Goal: Task Accomplishment & Management: Manage account settings

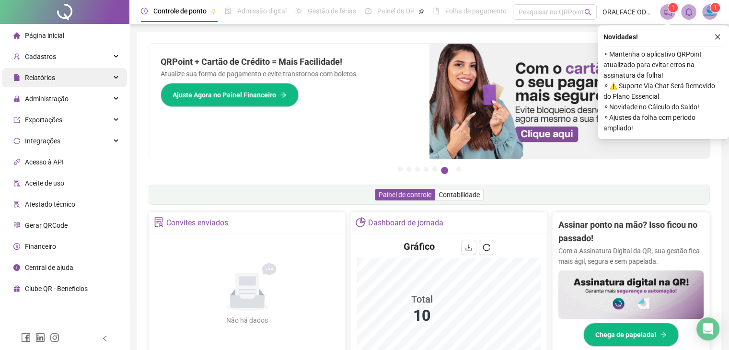
click at [90, 79] on div "Relatórios" at bounding box center [64, 77] width 125 height 19
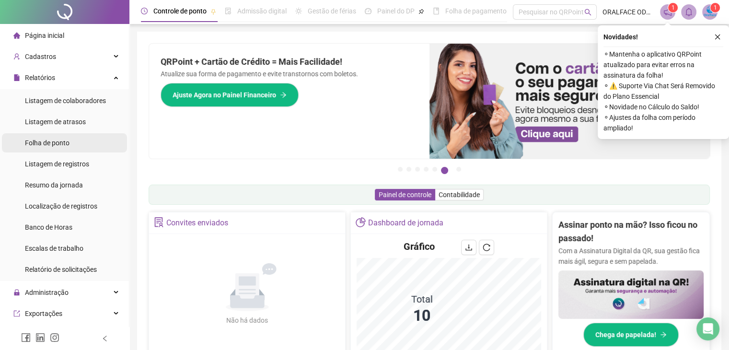
click at [65, 142] on span "Folha de ponto" at bounding box center [47, 143] width 45 height 8
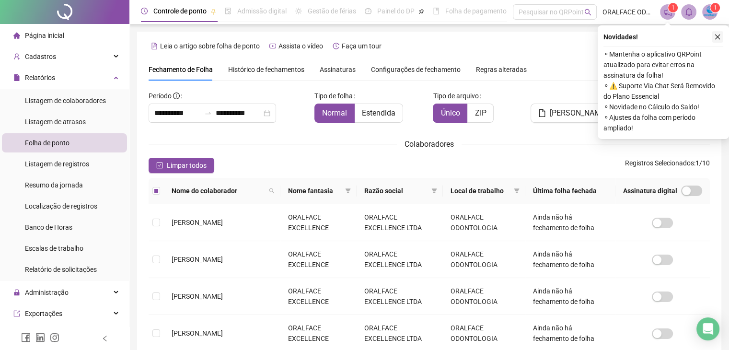
click at [717, 35] on icon "close" at bounding box center [717, 37] width 7 height 7
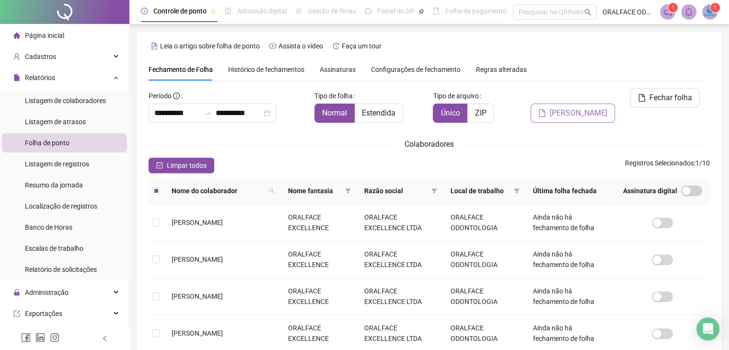
click at [582, 107] on span "[PERSON_NAME]" at bounding box center [579, 113] width 58 height 12
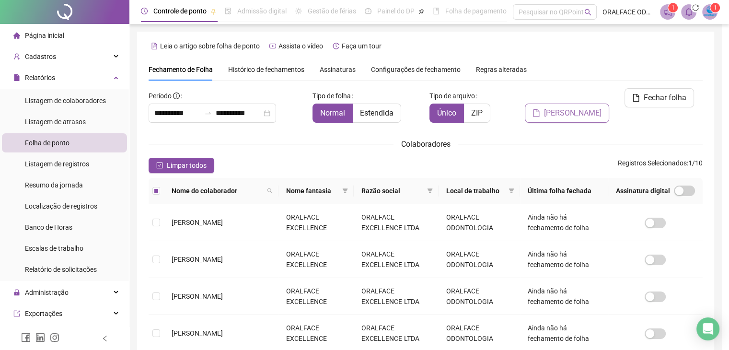
scroll to position [16, 0]
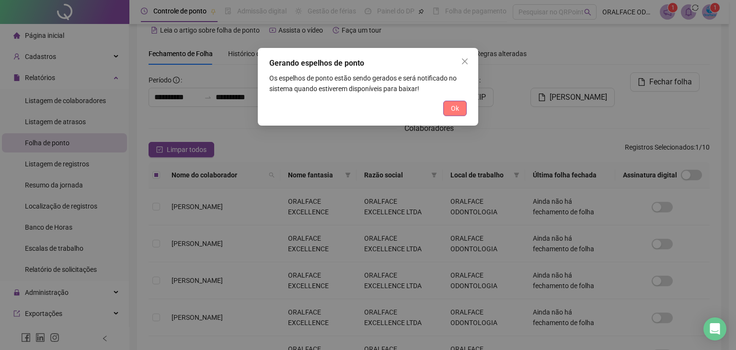
click at [450, 108] on button "Ok" at bounding box center [454, 108] width 23 height 15
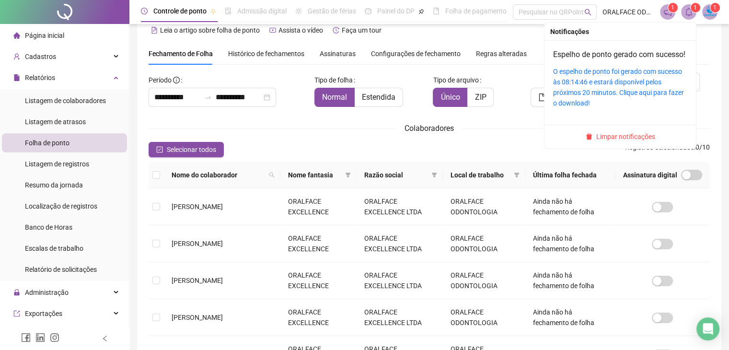
click at [686, 10] on icon "bell" at bounding box center [689, 12] width 9 height 9
click at [583, 91] on link "O espelho de ponto foi gerado com sucesso às 08:14:46 e estará disponível pelos…" at bounding box center [618, 87] width 131 height 39
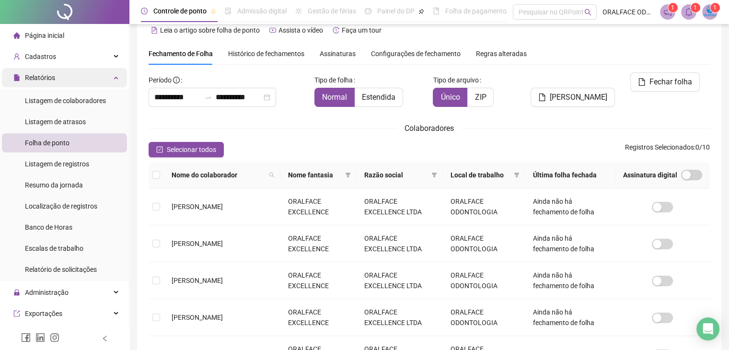
click at [115, 77] on icon at bounding box center [117, 77] width 5 height 0
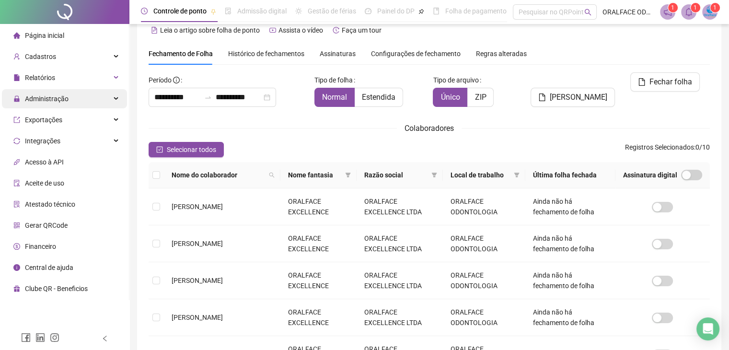
click at [91, 100] on div "Administração" at bounding box center [64, 98] width 125 height 19
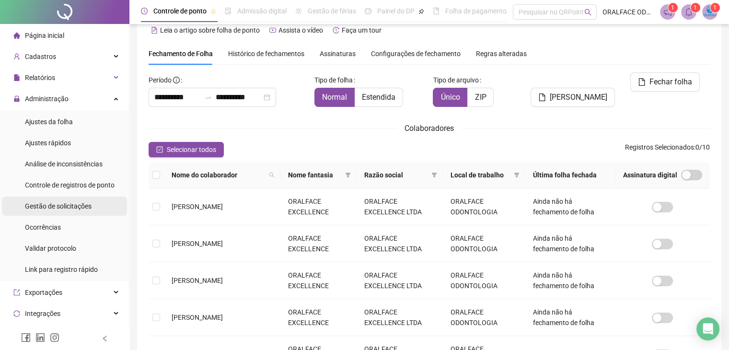
click at [72, 209] on span "Gestão de solicitações" at bounding box center [58, 206] width 67 height 8
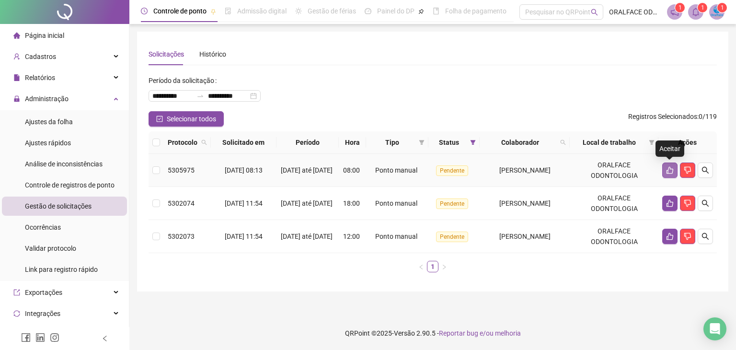
click at [670, 170] on icon "like" at bounding box center [670, 170] width 8 height 8
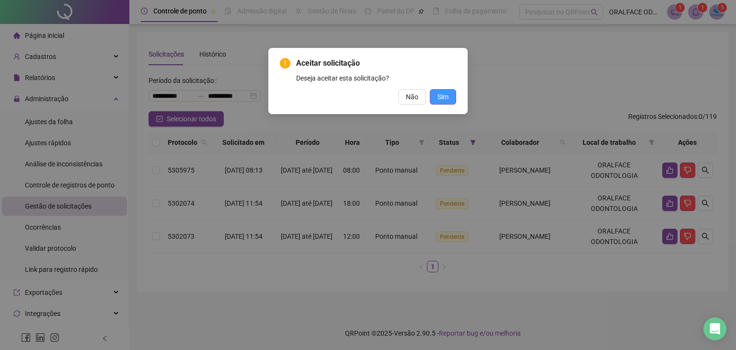
click at [448, 98] on span "Sim" at bounding box center [443, 97] width 11 height 11
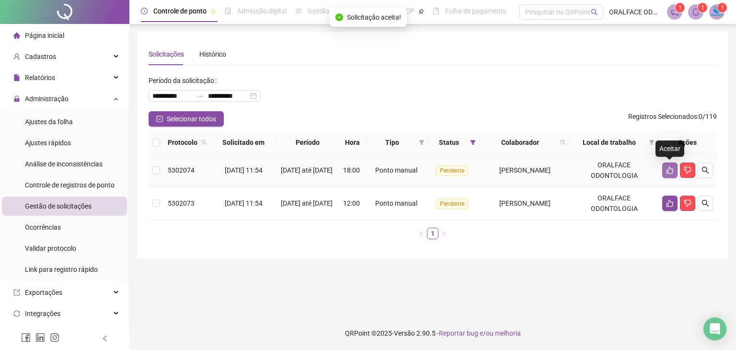
click at [671, 164] on button "button" at bounding box center [670, 170] width 15 height 15
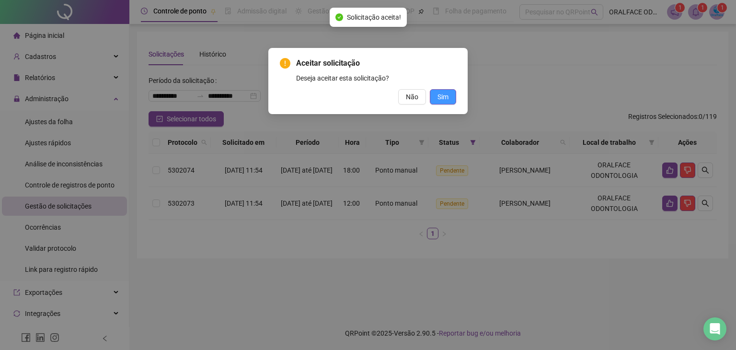
click at [451, 96] on button "Sim" at bounding box center [443, 96] width 26 height 15
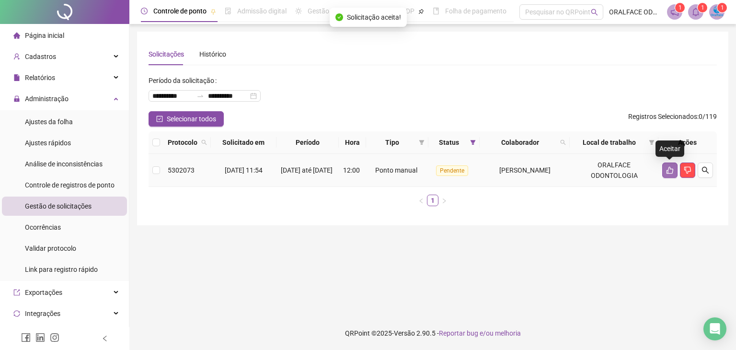
click at [673, 170] on icon "like" at bounding box center [670, 170] width 7 height 7
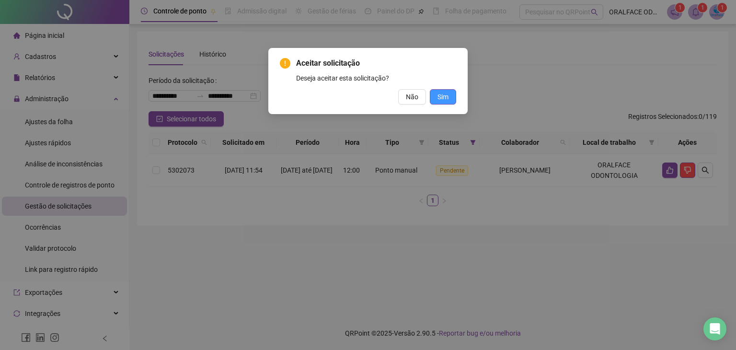
click at [447, 97] on span "Sim" at bounding box center [443, 97] width 11 height 11
click at [441, 102] on span "Sim" at bounding box center [443, 97] width 11 height 11
